Goal: Consume media (video, audio)

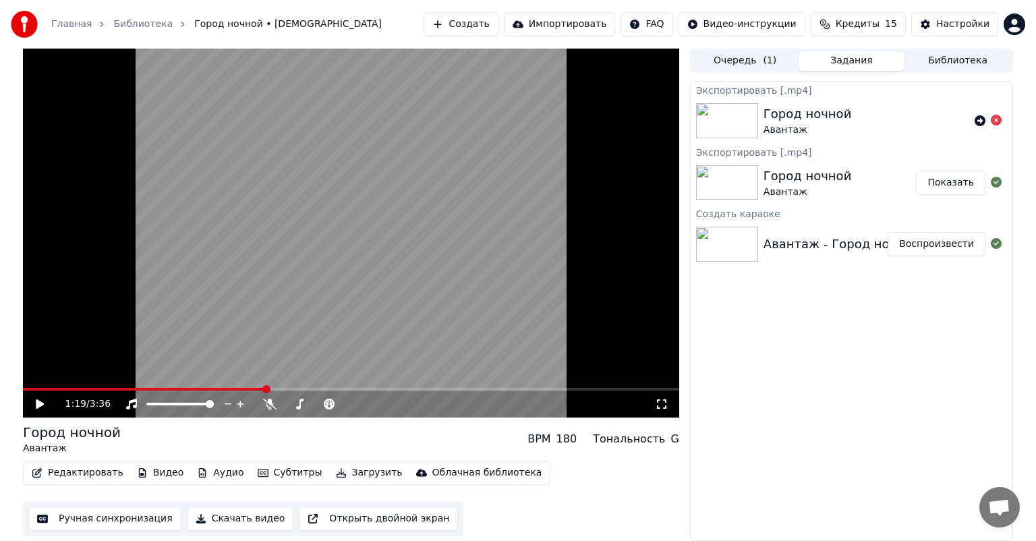
click at [818, 232] on div "Авантаж - Город ночной Воспроизвести" at bounding box center [852, 244] width 322 height 46
click at [253, 478] on button "Субтитры" at bounding box center [290, 473] width 76 height 19
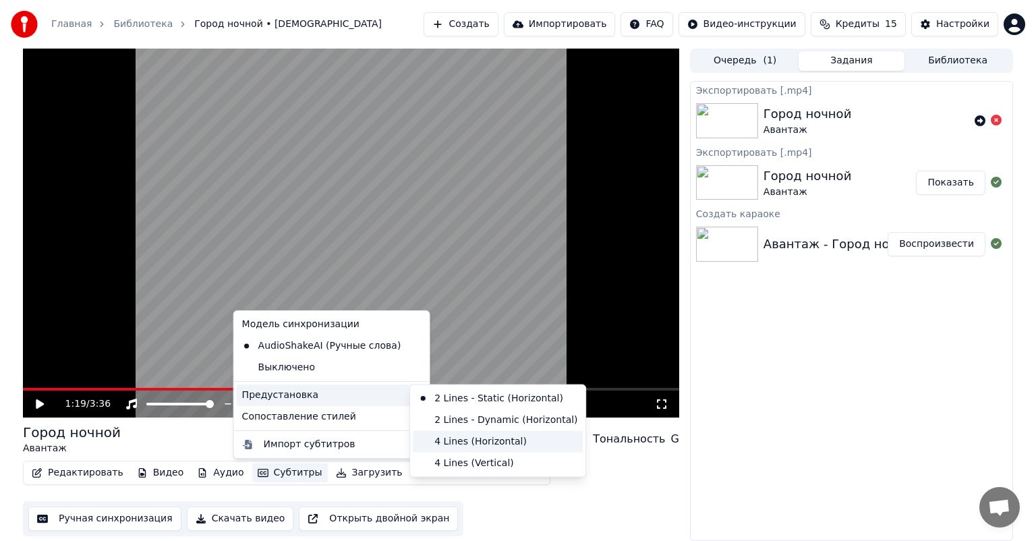
click at [441, 440] on div "4 Lines (Horizontal)" at bounding box center [498, 442] width 170 height 22
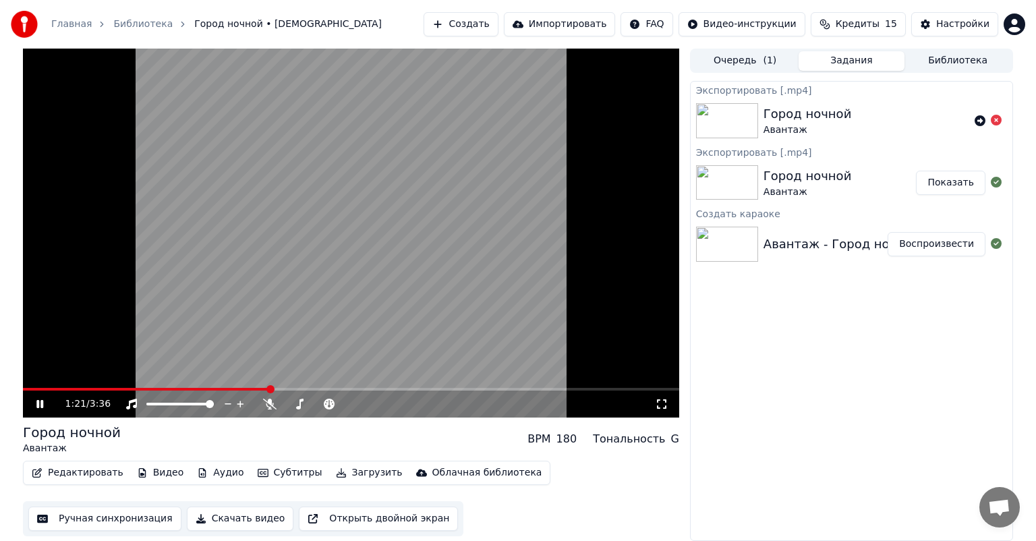
click at [286, 469] on button "Субтитры" at bounding box center [290, 473] width 76 height 19
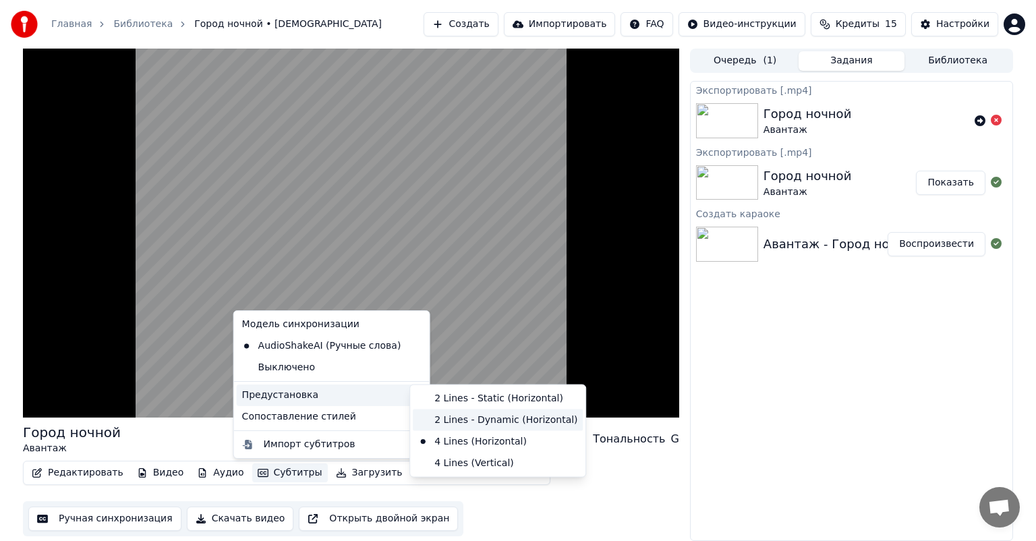
click at [462, 415] on div "2 Lines - Dynamic (Horizontal)" at bounding box center [498, 421] width 170 height 22
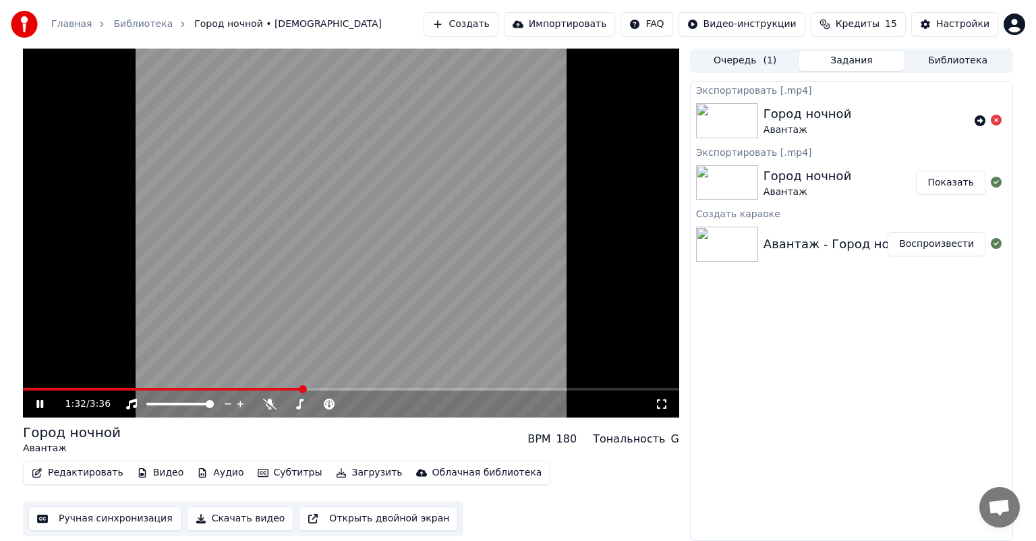
click at [411, 389] on span at bounding box center [351, 389] width 657 height 3
click at [406, 391] on span at bounding box center [405, 389] width 8 height 8
click at [401, 389] on span at bounding box center [402, 389] width 8 height 8
click at [41, 400] on icon at bounding box center [39, 404] width 7 height 8
click at [41, 401] on icon at bounding box center [50, 404] width 32 height 11
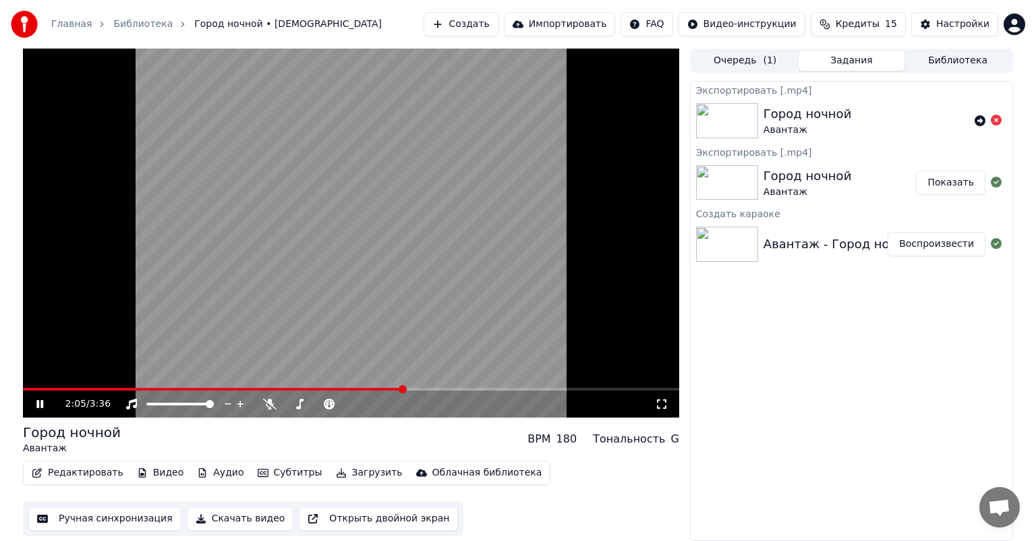
click at [38, 408] on icon at bounding box center [39, 404] width 7 height 8
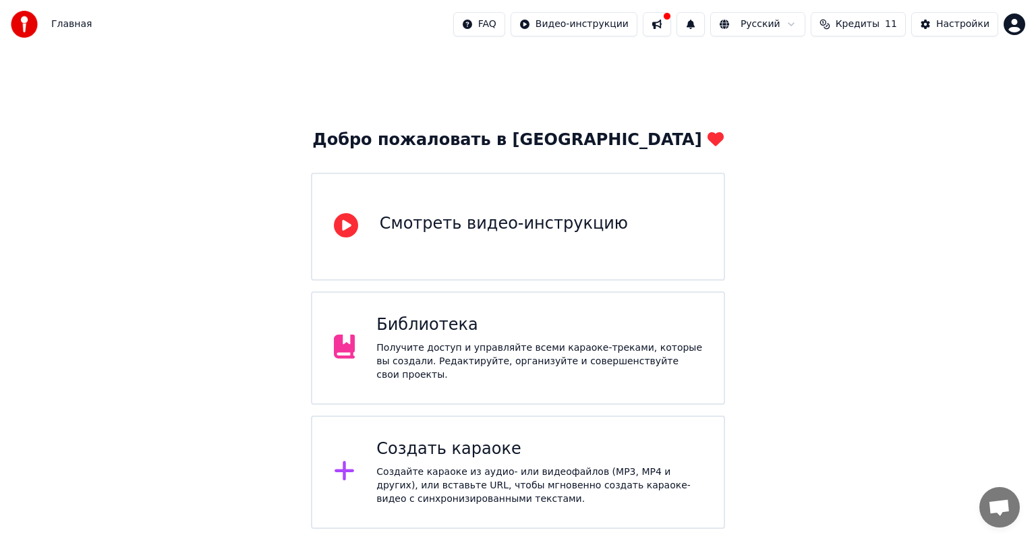
click at [642, 359] on div "Получите доступ и управляйте всеми караоке-треками, которые вы создали. Редакти…" at bounding box center [539, 361] width 326 height 40
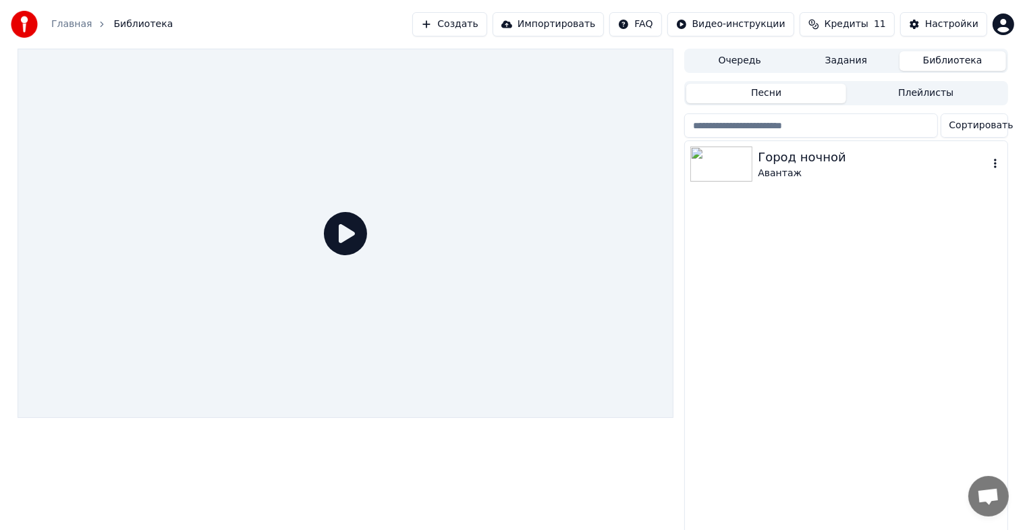
click at [892, 170] on div "Авантаж" at bounding box center [873, 173] width 230 height 13
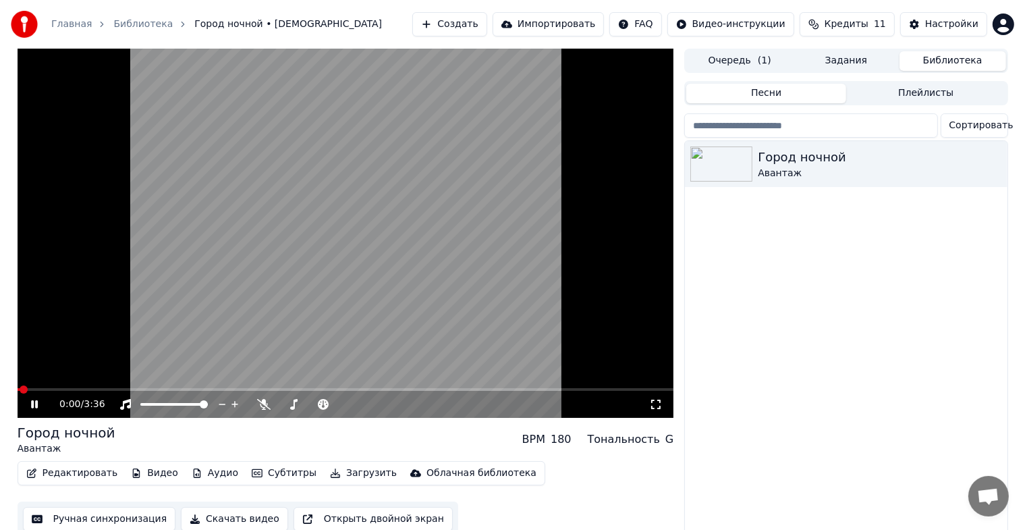
click at [418, 389] on span at bounding box center [346, 389] width 657 height 3
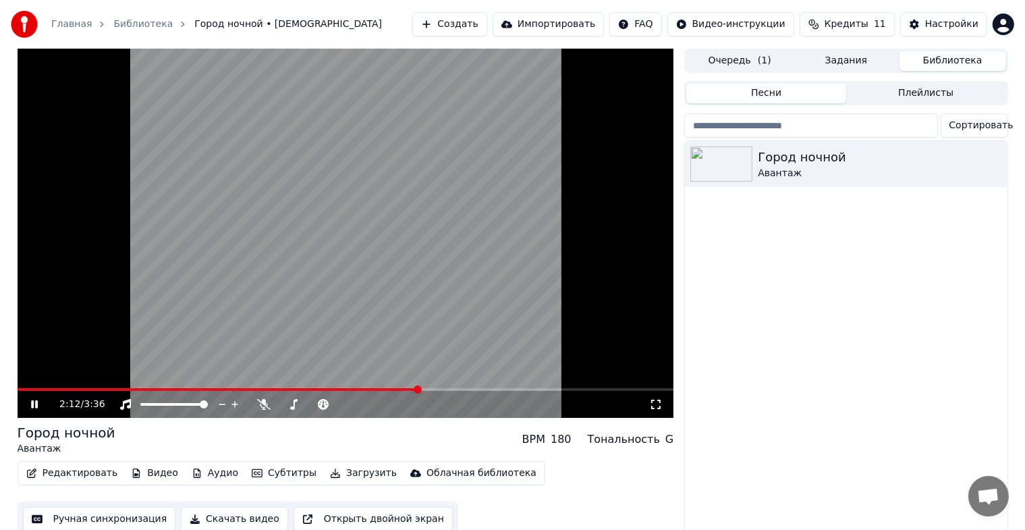
click at [400, 390] on span at bounding box center [218, 389] width 401 height 3
click at [381, 386] on video at bounding box center [346, 233] width 657 height 369
click at [380, 389] on span at bounding box center [209, 389] width 383 height 3
click at [25, 403] on div "1:59 / 3:36" at bounding box center [346, 403] width 646 height 13
click at [28, 407] on icon at bounding box center [44, 404] width 32 height 11
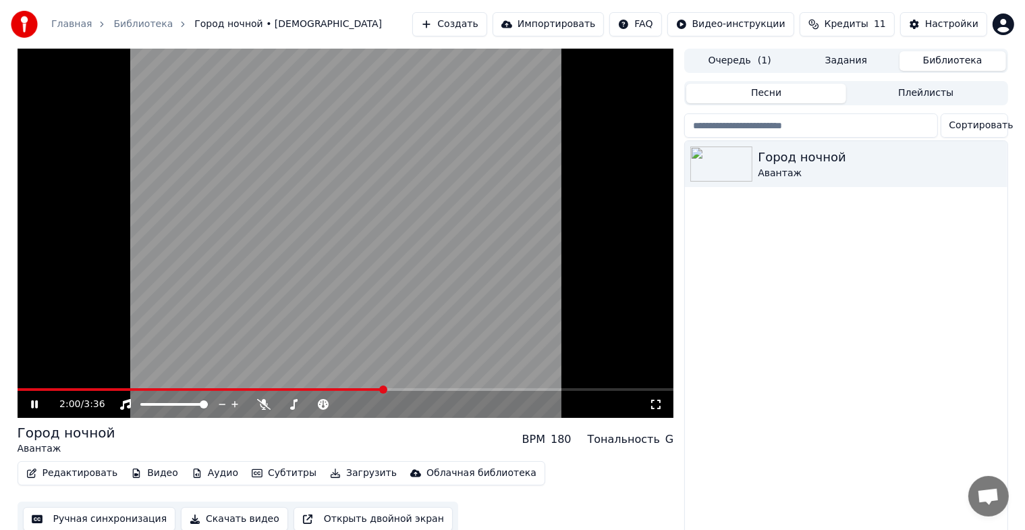
click at [267, 474] on button "Субтитры" at bounding box center [284, 473] width 76 height 19
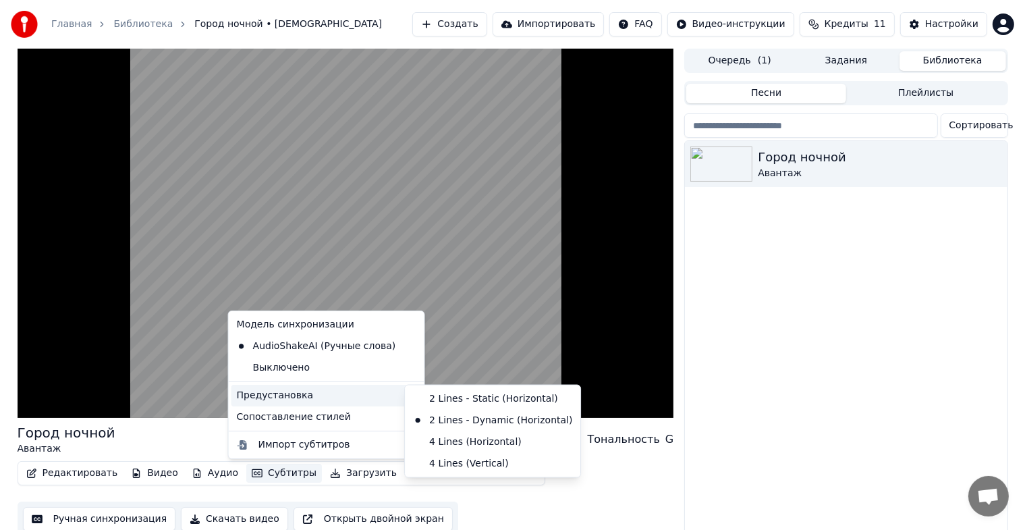
click at [806, 389] on div "Город ночной Авантаж" at bounding box center [846, 339] width 322 height 396
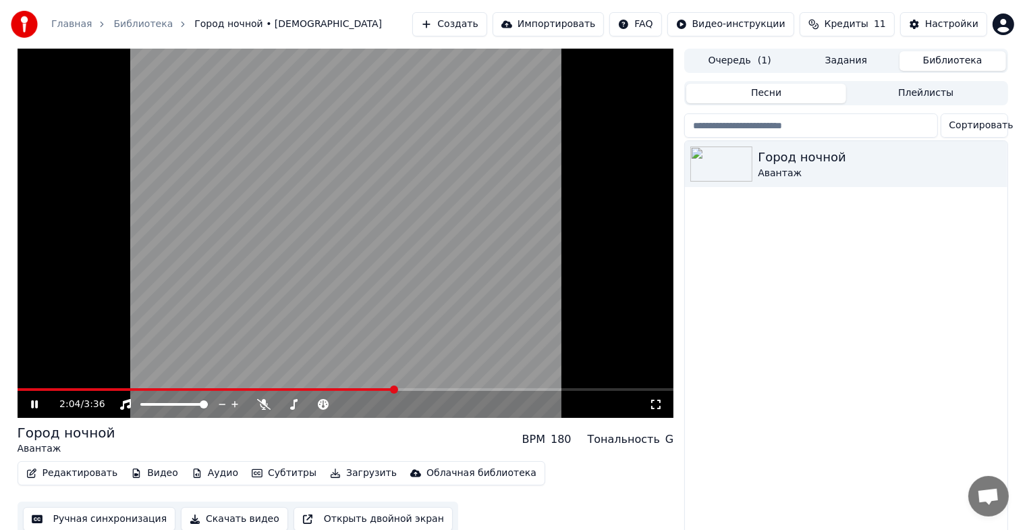
click at [406, 388] on span at bounding box center [346, 389] width 657 height 3
click at [437, 391] on div "2:08 / 3:36" at bounding box center [346, 404] width 657 height 27
click at [438, 389] on span at bounding box center [346, 389] width 657 height 3
click at [425, 390] on span at bounding box center [229, 389] width 422 height 3
click at [32, 402] on icon at bounding box center [34, 404] width 7 height 8
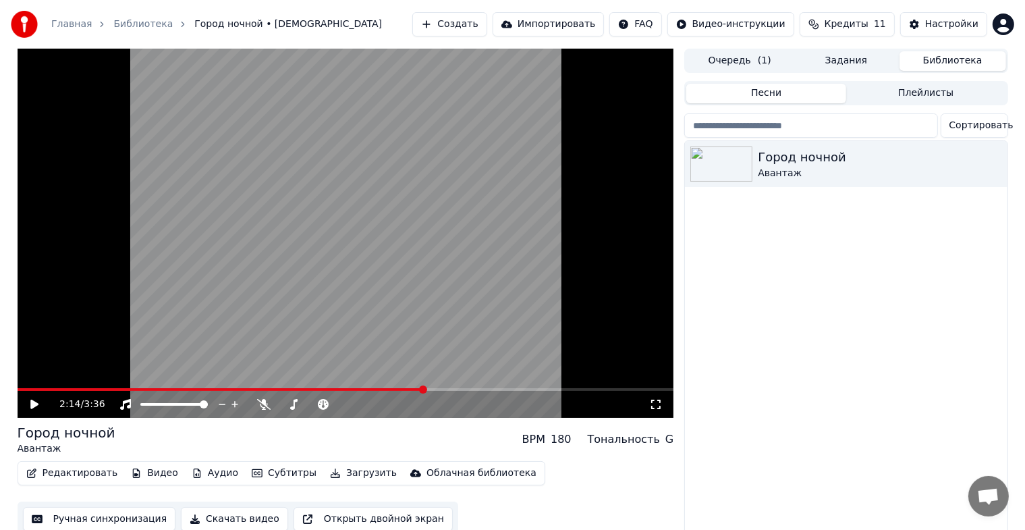
click at [32, 402] on icon at bounding box center [34, 403] width 8 height 9
click at [418, 387] on video at bounding box center [346, 233] width 657 height 369
click at [415, 389] on span at bounding box center [217, 389] width 398 height 3
click at [376, 387] on video at bounding box center [346, 233] width 657 height 369
click at [350, 389] on span at bounding box center [217, 389] width 398 height 3
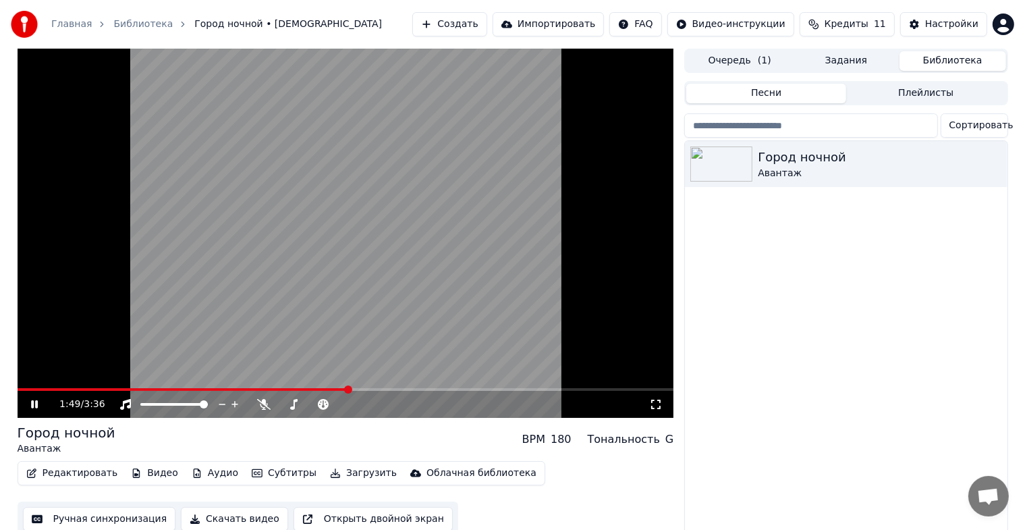
click at [333, 389] on span at bounding box center [183, 389] width 331 height 3
click at [313, 388] on span at bounding box center [167, 389] width 298 height 3
click at [41, 404] on icon at bounding box center [44, 404] width 32 height 11
click at [31, 403] on icon at bounding box center [34, 403] width 8 height 9
click at [268, 262] on video at bounding box center [346, 233] width 657 height 369
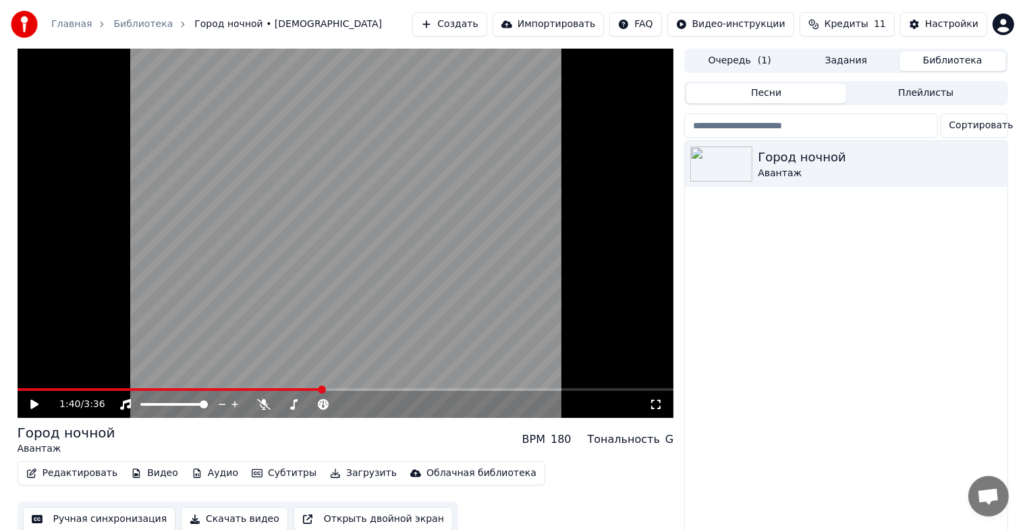
click at [400, 227] on video at bounding box center [346, 233] width 657 height 369
click at [335, 278] on video at bounding box center [346, 233] width 657 height 369
drag, startPoint x: 343, startPoint y: 264, endPoint x: 349, endPoint y: 300, distance: 36.2
click at [349, 300] on video at bounding box center [346, 233] width 657 height 369
click at [262, 476] on button "Субтитры" at bounding box center [284, 473] width 76 height 19
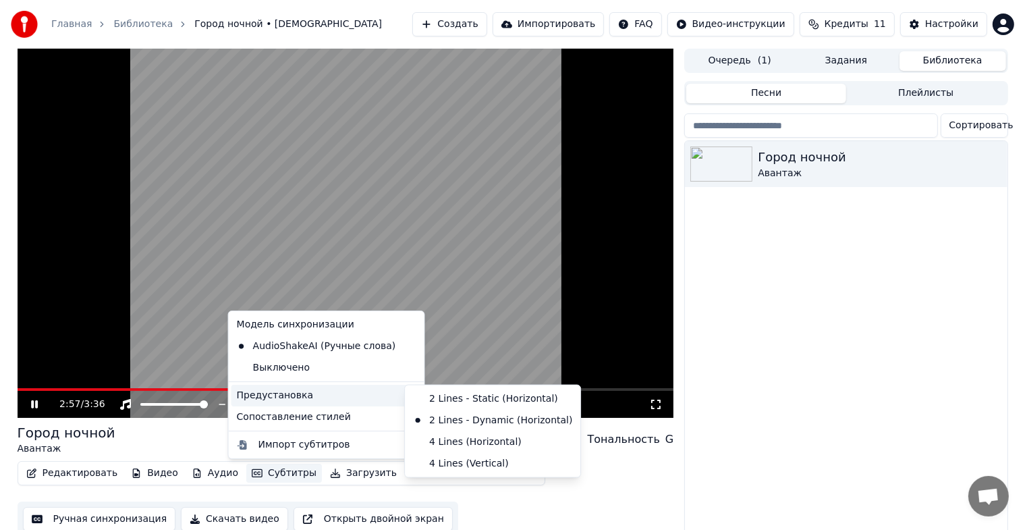
click at [780, 342] on div "Город ночной Авантаж" at bounding box center [846, 339] width 322 height 396
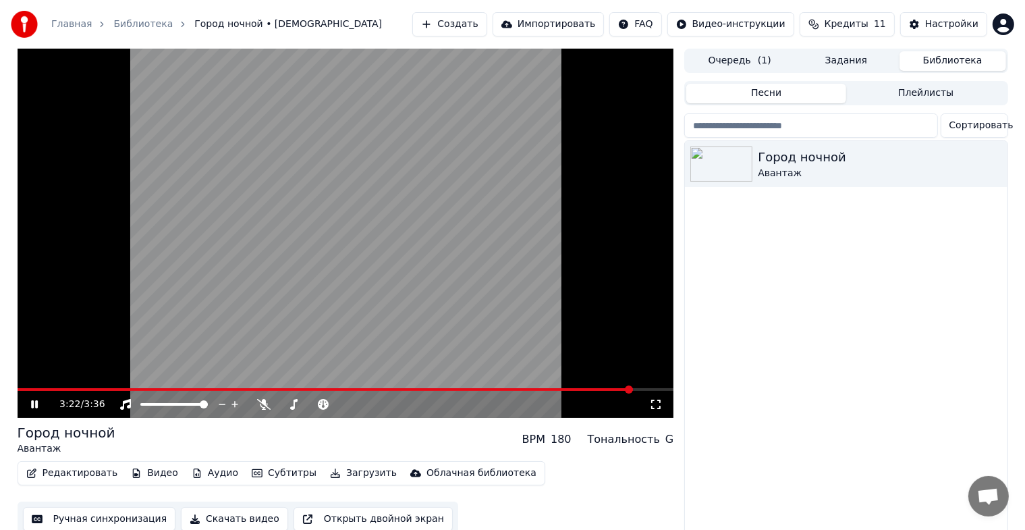
click at [38, 400] on icon at bounding box center [44, 404] width 32 height 11
click at [244, 522] on button "Скачать видео" at bounding box center [234, 519] width 107 height 24
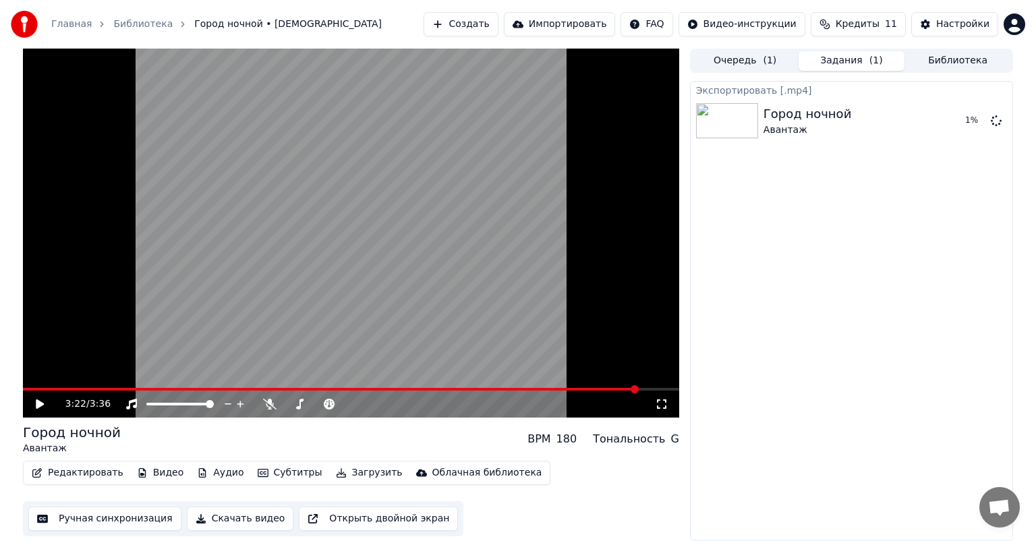
click at [872, 235] on div "Экспортировать [.mp4] Город ночной Авантаж 1 %" at bounding box center [851, 311] width 323 height 460
click at [464, 273] on video at bounding box center [351, 233] width 657 height 369
